Goal: Task Accomplishment & Management: Manage account settings

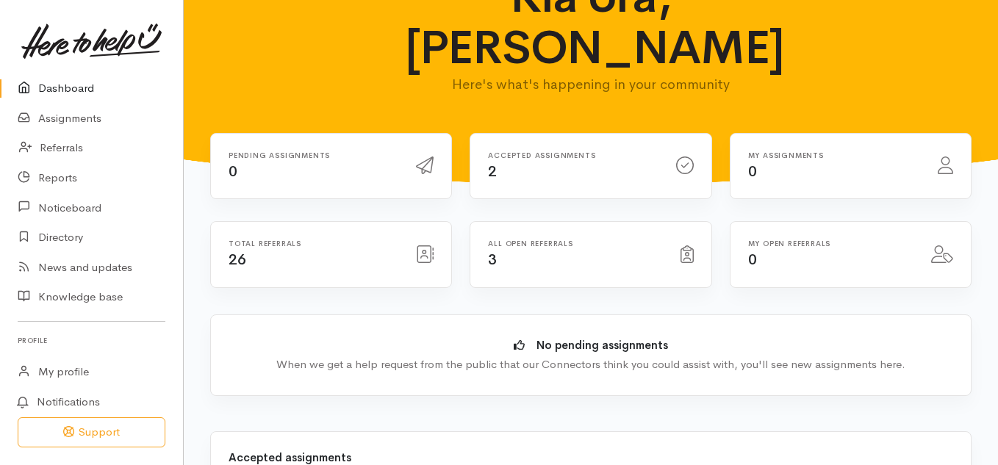
scroll to position [65, 0]
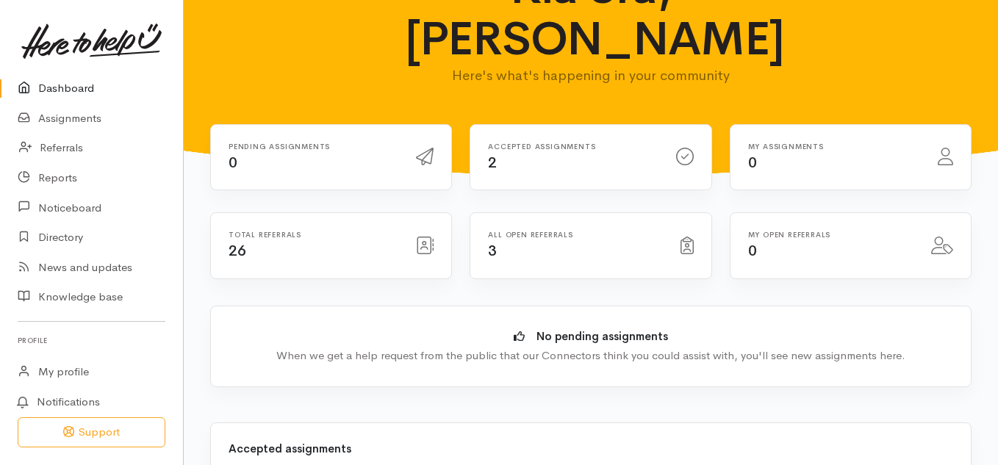
click at [681, 237] on icon at bounding box center [686, 246] width 13 height 18
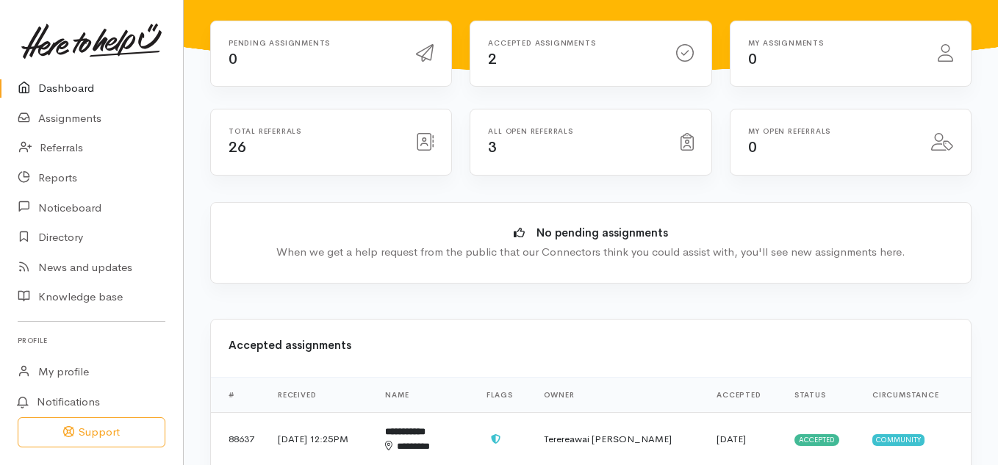
scroll to position [167, 0]
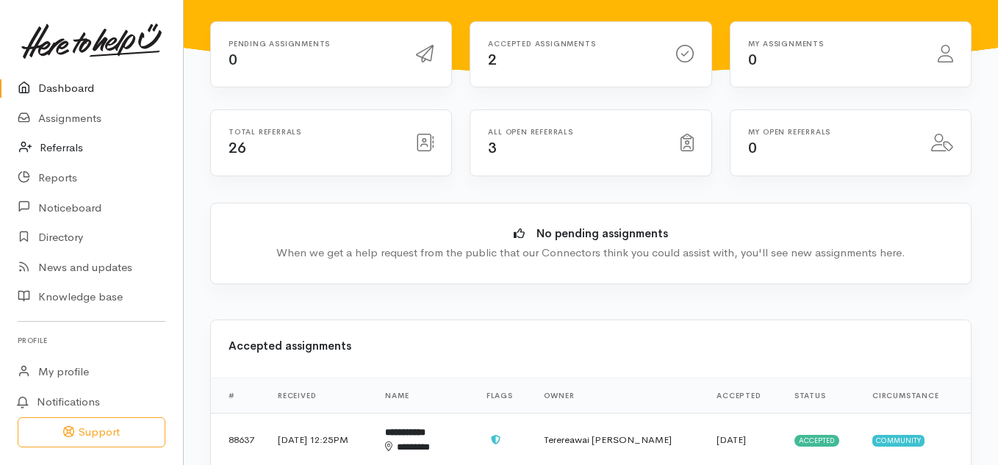
click at [53, 148] on link "Referrals" at bounding box center [91, 148] width 183 height 30
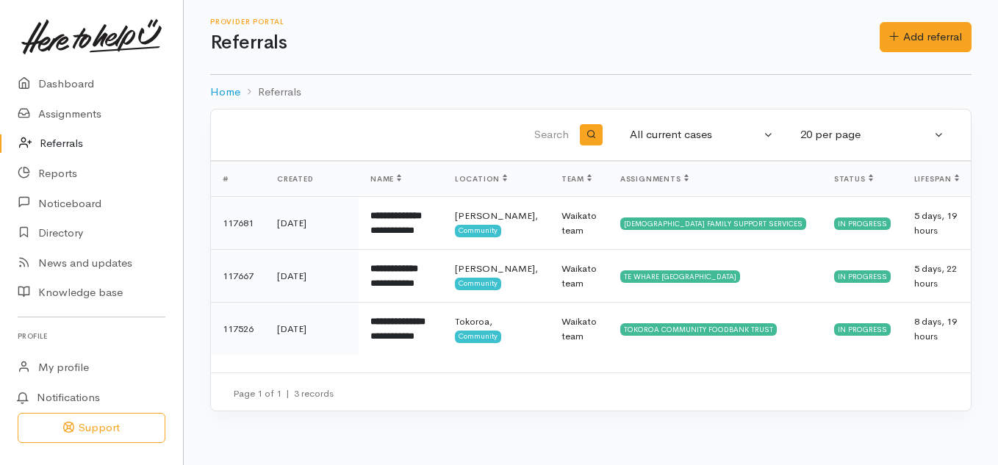
scroll to position [4, 0]
click at [54, 88] on link "Dashboard" at bounding box center [91, 85] width 183 height 30
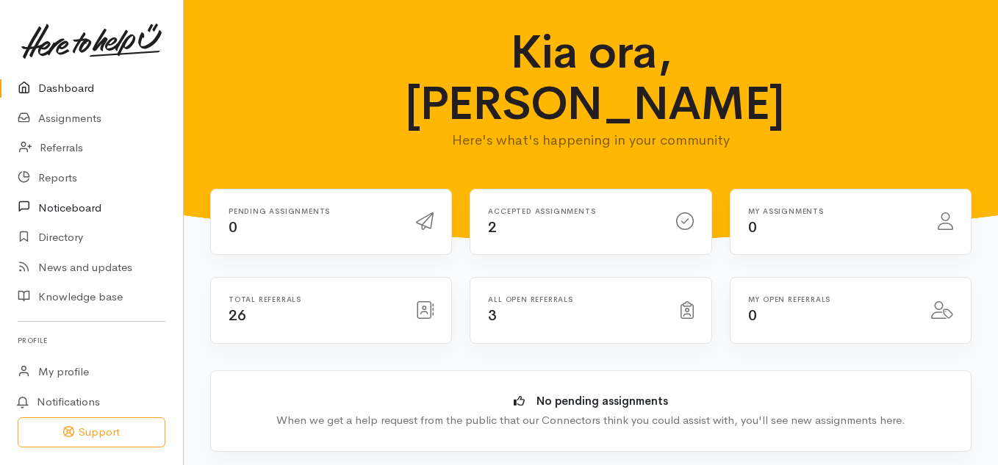
click at [76, 216] on link "Noticeboard" at bounding box center [91, 207] width 183 height 30
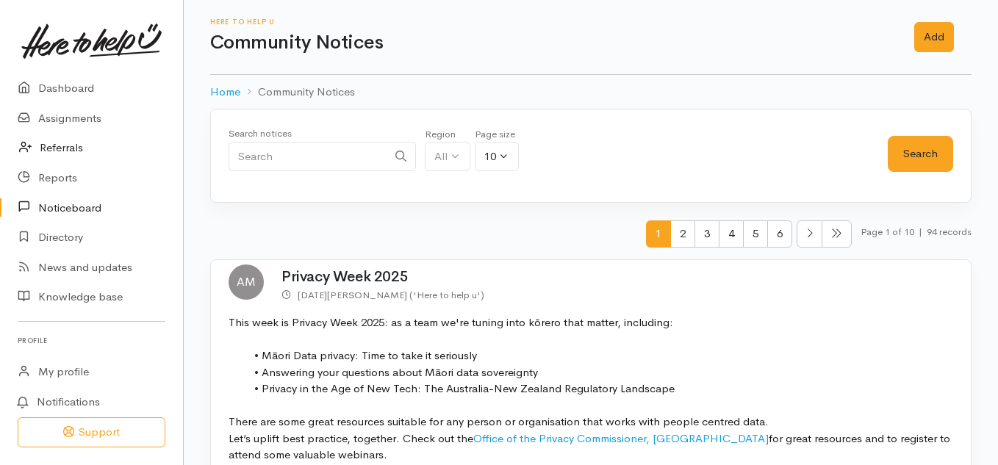
click at [56, 151] on link "Referrals" at bounding box center [91, 148] width 183 height 30
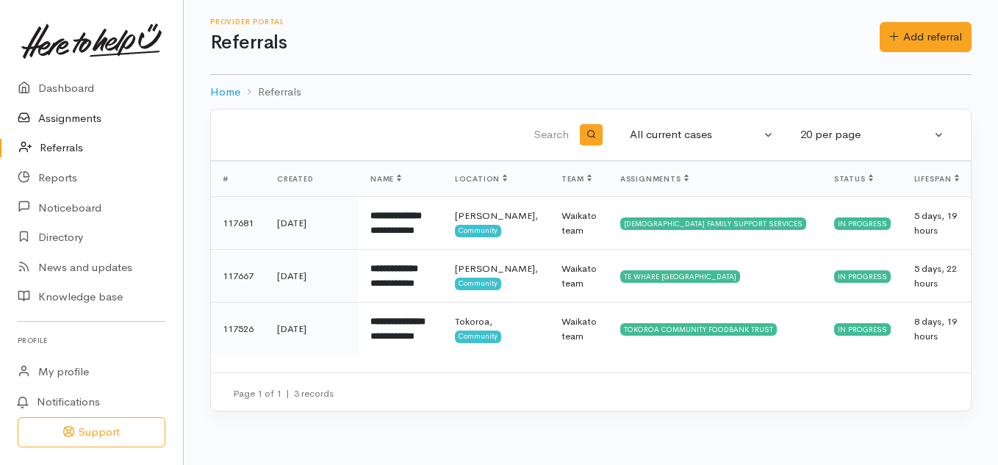
click at [57, 119] on link "Assignments" at bounding box center [91, 119] width 183 height 30
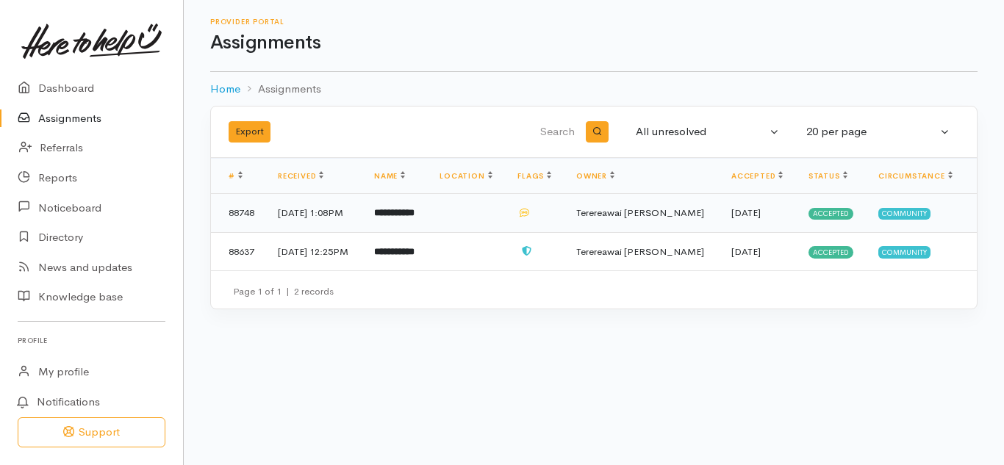
click at [529, 215] on icon at bounding box center [524, 213] width 10 height 10
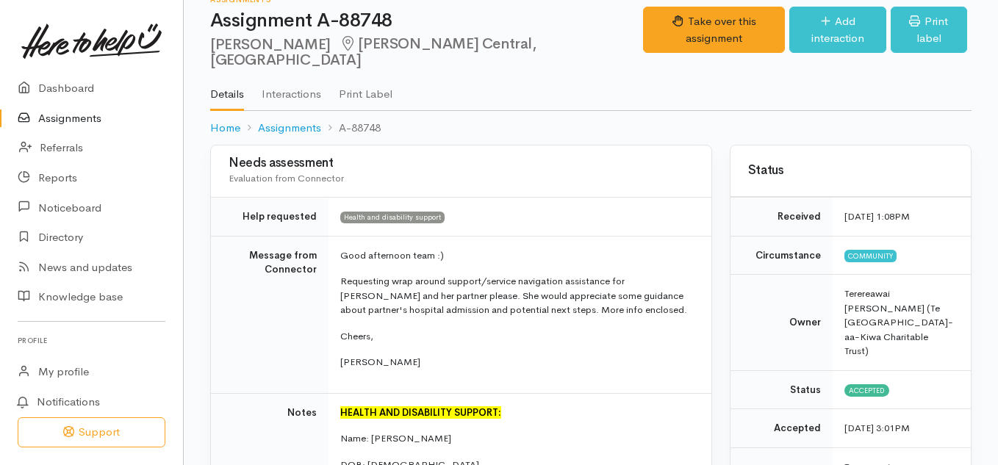
scroll to position [23, 0]
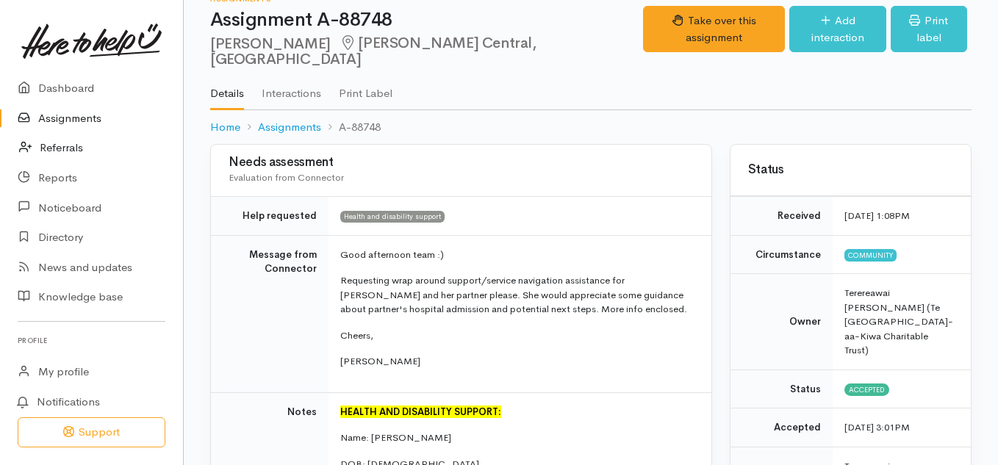
click at [62, 150] on link "Referrals" at bounding box center [91, 148] width 183 height 30
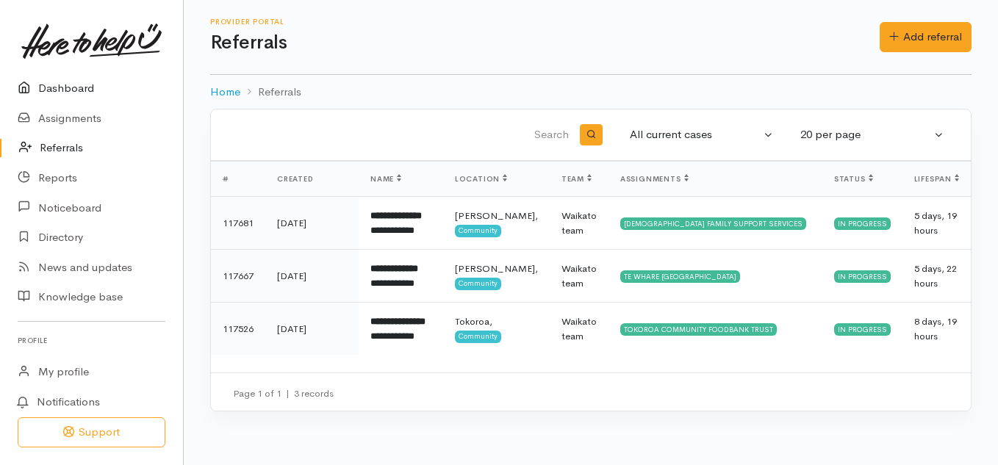
click at [62, 90] on link "Dashboard" at bounding box center [91, 88] width 183 height 30
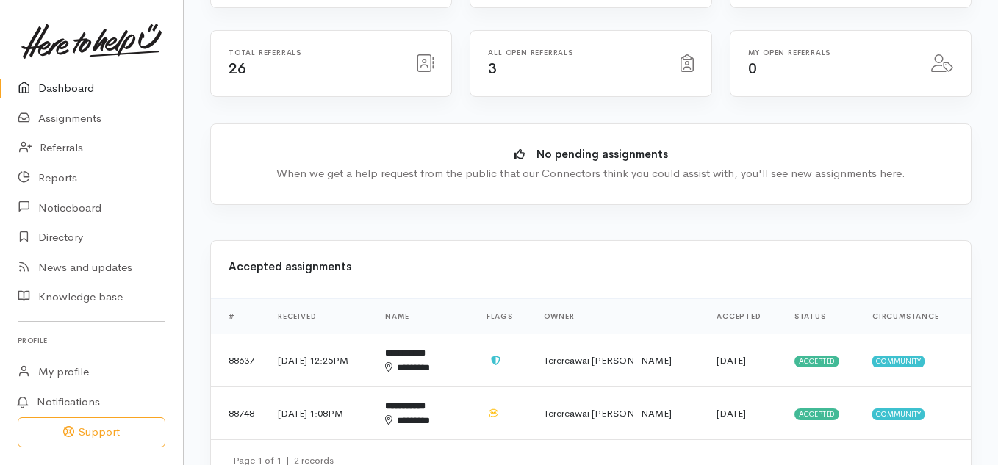
scroll to position [284, 0]
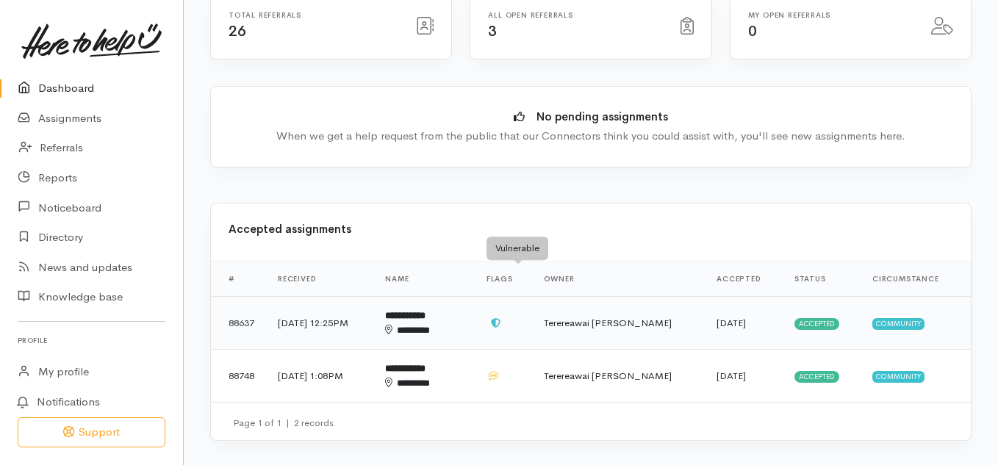
click at [500, 318] on icon at bounding box center [495, 323] width 9 height 10
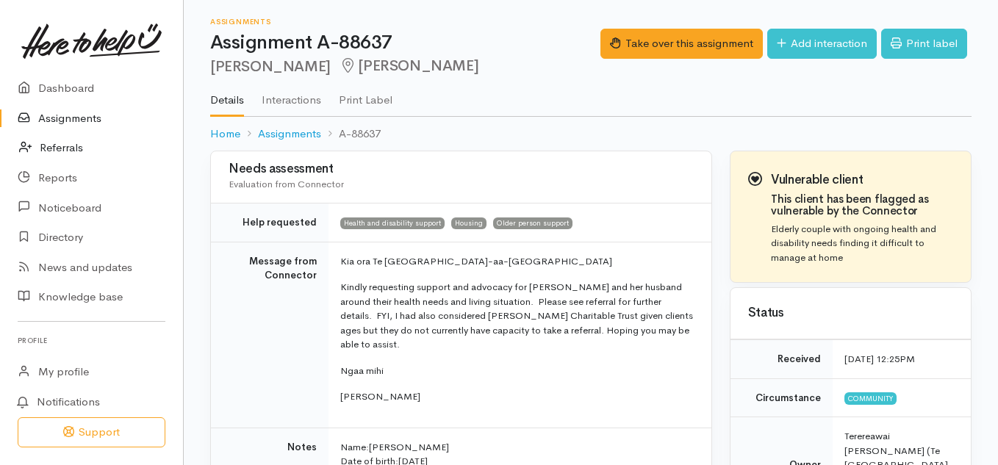
click at [67, 147] on link "Referrals" at bounding box center [91, 148] width 183 height 30
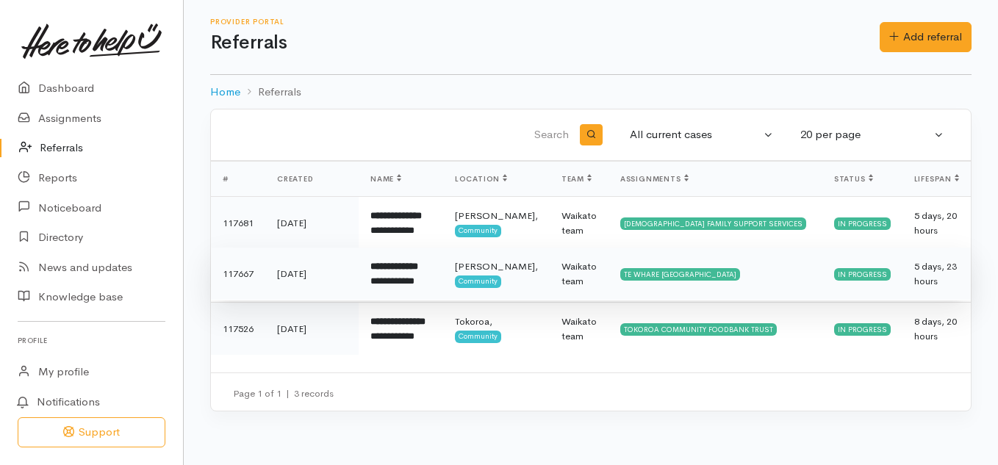
scroll to position [7, 0]
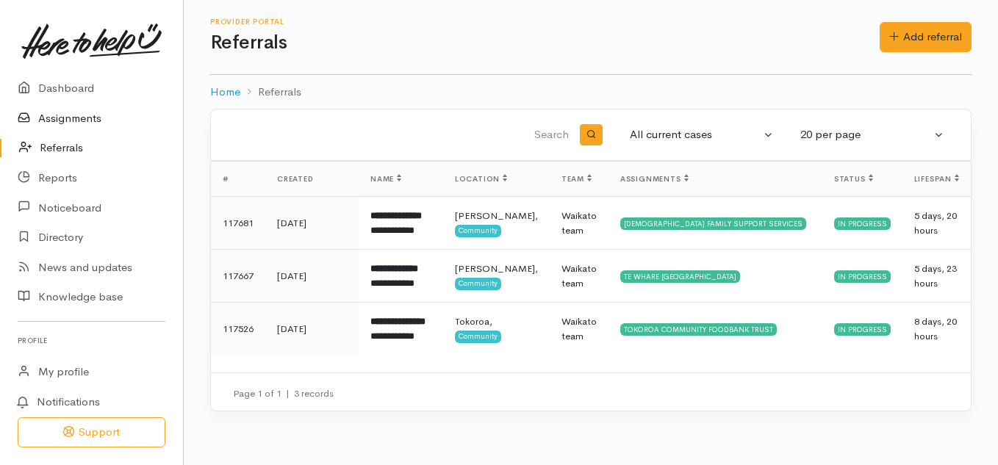
click at [67, 121] on link "Assignments" at bounding box center [91, 119] width 183 height 30
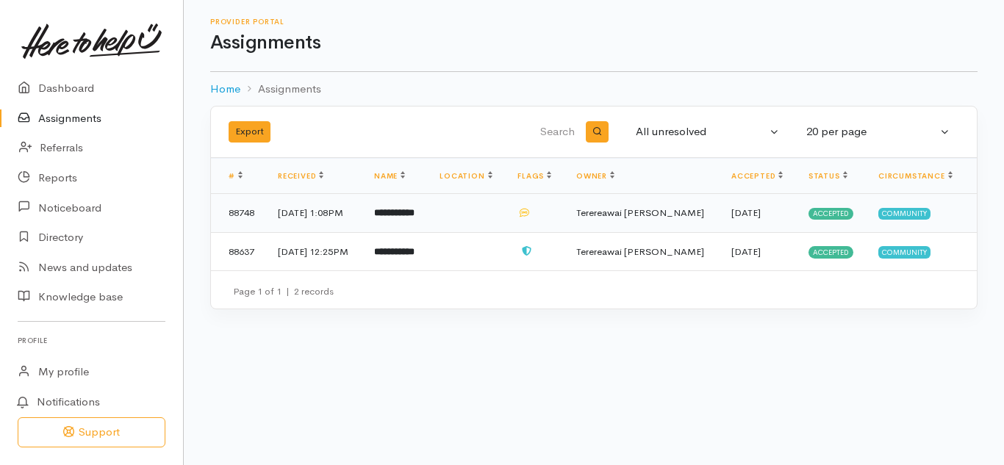
click at [414, 217] on b "**********" at bounding box center [394, 213] width 40 height 10
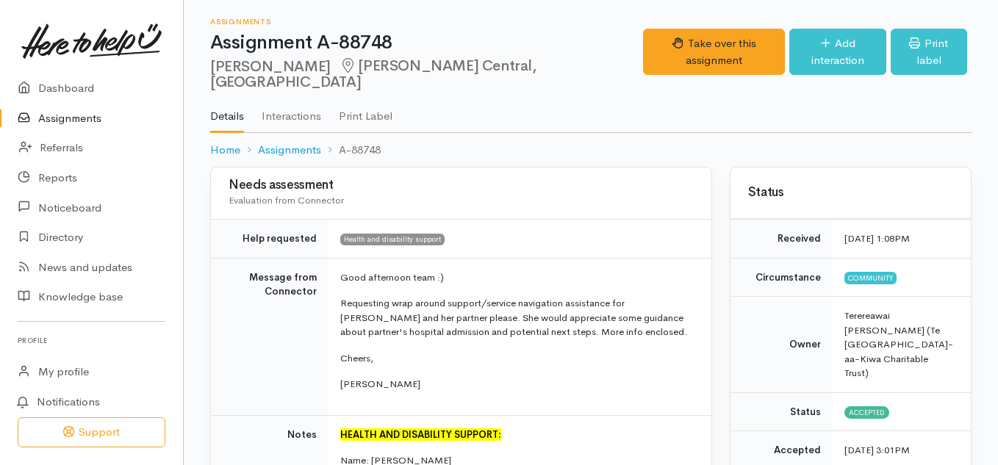
click at [79, 118] on link "Assignments" at bounding box center [91, 119] width 183 height 30
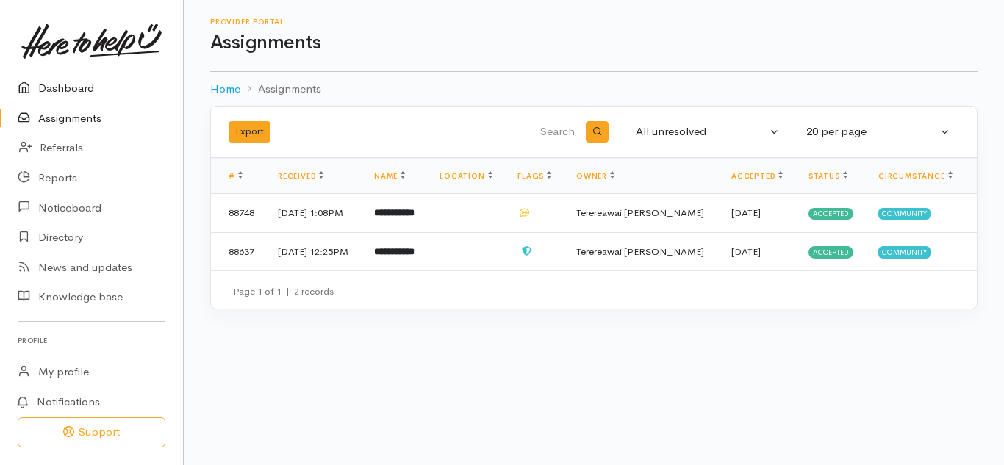
click at [68, 87] on link "Dashboard" at bounding box center [91, 88] width 183 height 30
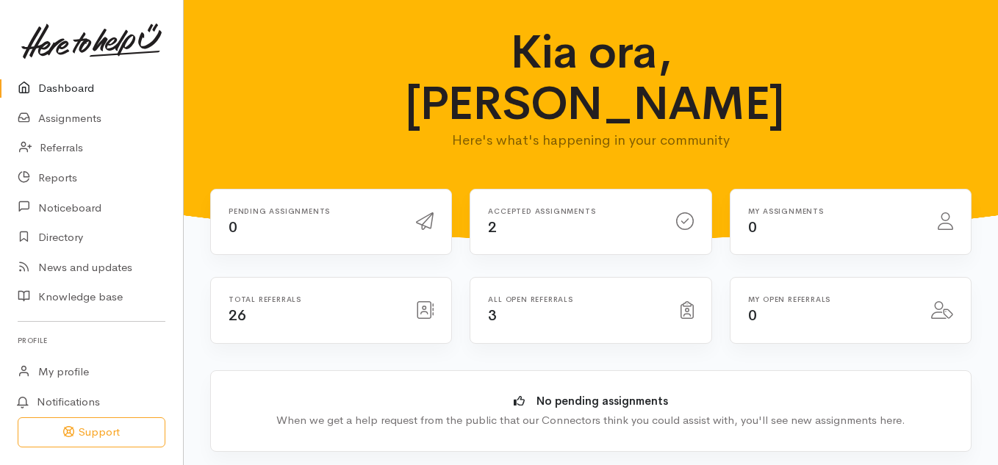
click at [687, 212] on icon at bounding box center [685, 221] width 18 height 18
click at [60, 125] on link "Assignments" at bounding box center [91, 119] width 183 height 30
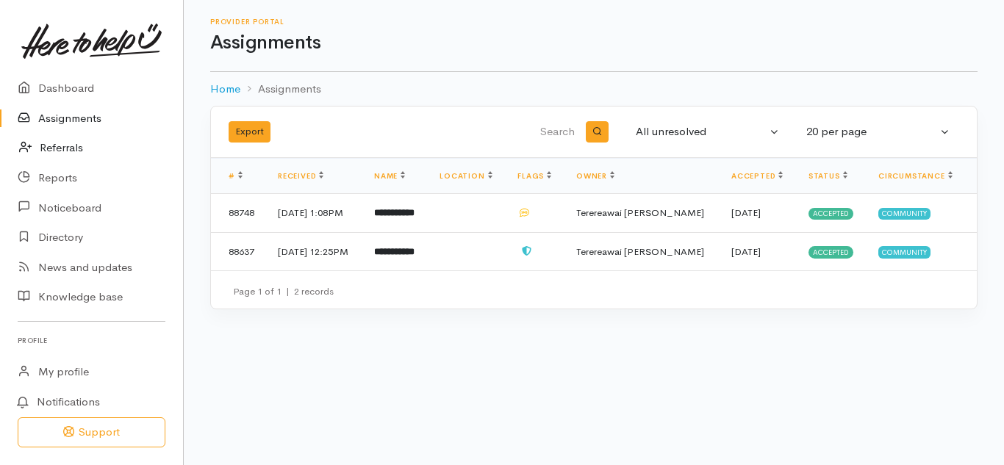
click at [56, 151] on link "Referrals" at bounding box center [91, 148] width 183 height 30
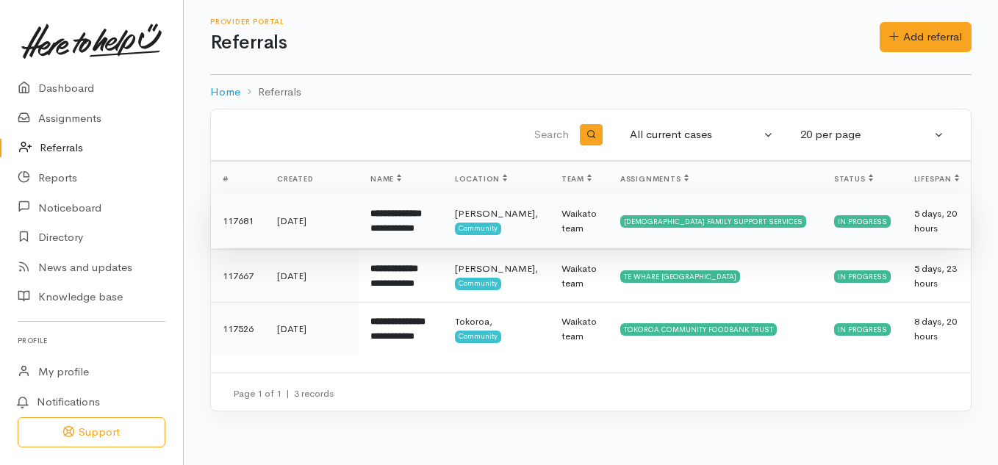
click at [383, 218] on b "**********" at bounding box center [395, 214] width 51 height 10
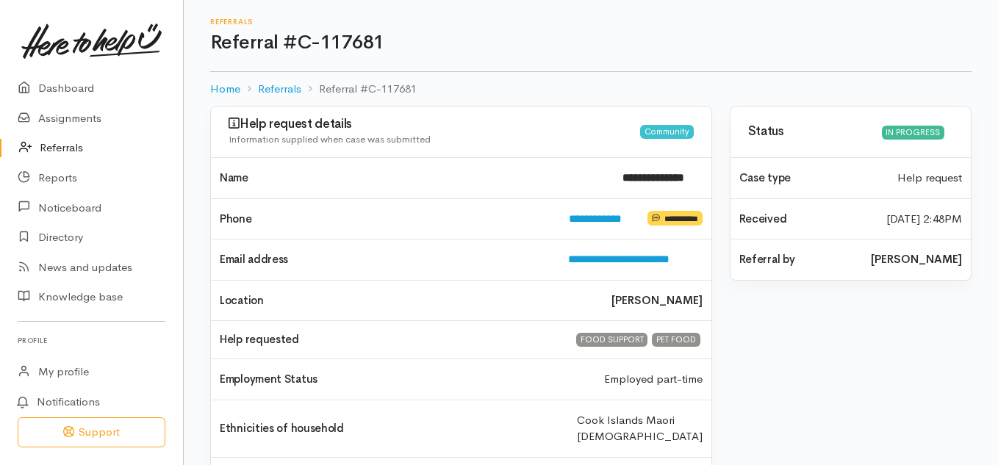
click at [62, 145] on link "Referrals" at bounding box center [91, 148] width 183 height 30
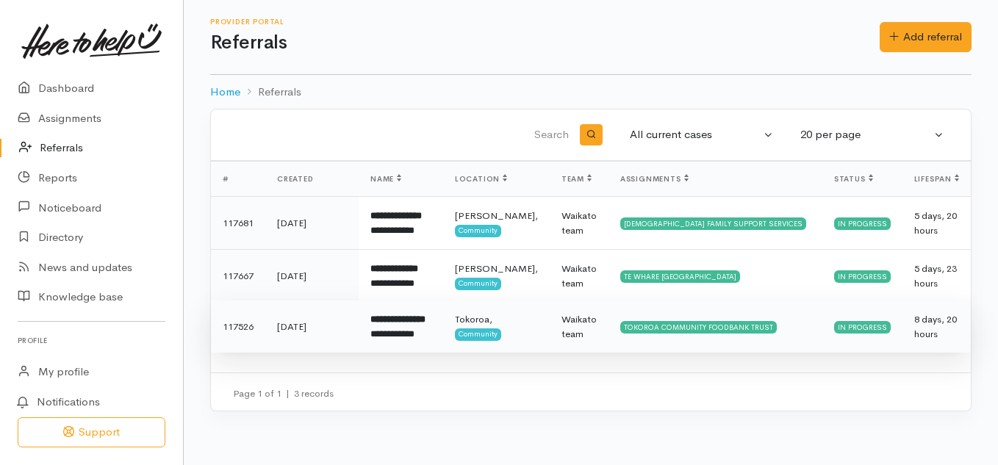
scroll to position [7, 0]
